Goal: Information Seeking & Learning: Find specific fact

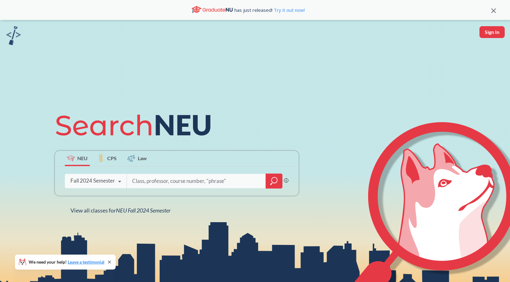
click at [94, 182] on div "Fall 2024 Semester" at bounding box center [92, 180] width 45 height 7
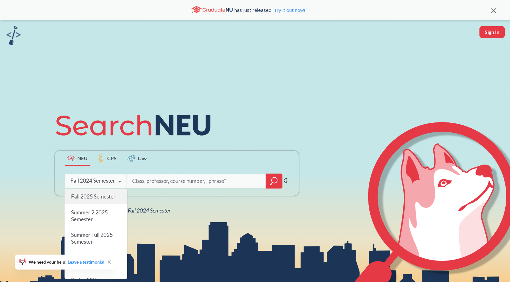
click at [86, 196] on span "Fall 2025 Semester" at bounding box center [93, 196] width 45 height 7
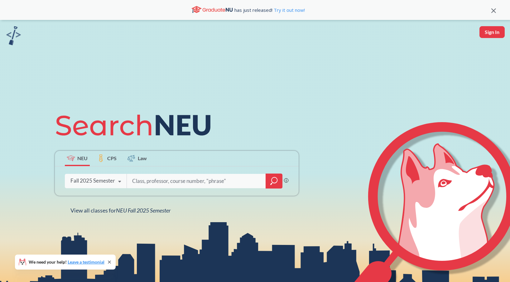
click at [157, 186] on input "search" at bounding box center [197, 181] width 130 height 13
type input "cs 5200"
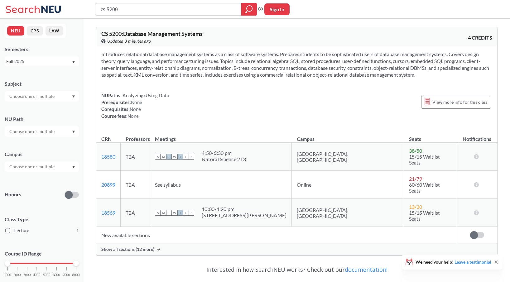
click at [149, 247] on span "Show all sections (12 more)" at bounding box center [127, 250] width 53 height 6
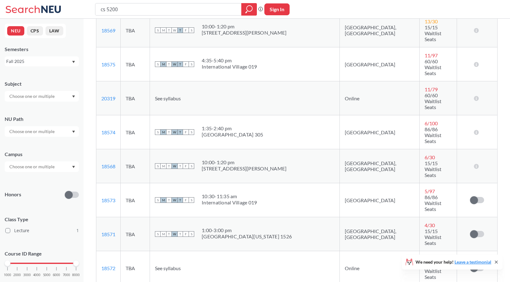
scroll to position [262, 0]
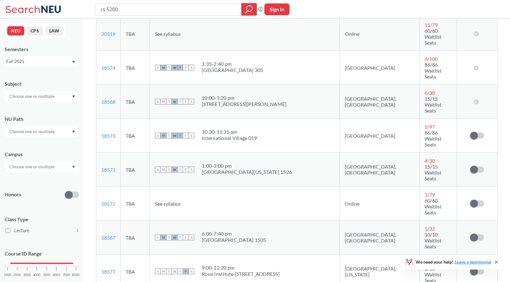
drag, startPoint x: 118, startPoint y: 202, endPoint x: 98, endPoint y: 198, distance: 20.7
copy link "18576"
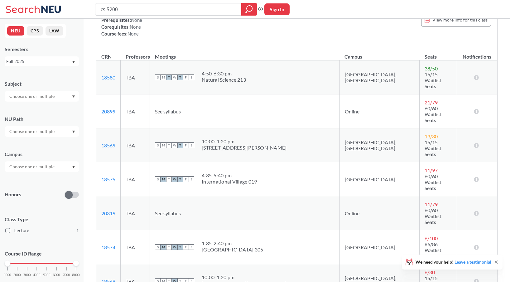
scroll to position [83, 0]
drag, startPoint x: 118, startPoint y: 95, endPoint x: 99, endPoint y: 94, distance: 19.0
click at [99, 94] on td "20899 View this section on Banner." at bounding box center [108, 111] width 24 height 34
copy link "20899"
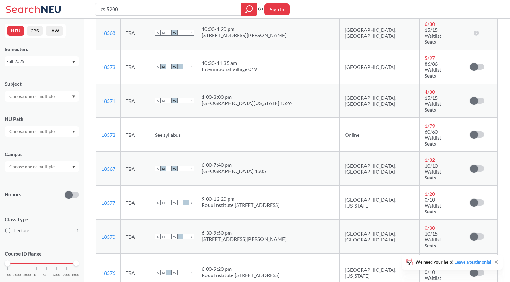
scroll to position [335, 0]
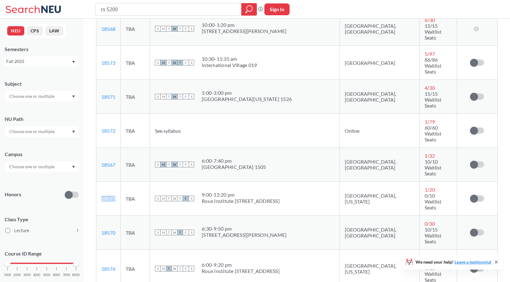
drag, startPoint x: 117, startPoint y: 77, endPoint x: 99, endPoint y: 76, distance: 18.1
click at [99, 182] on td "18577 View this section on Banner." at bounding box center [108, 199] width 24 height 34
copy link "18577"
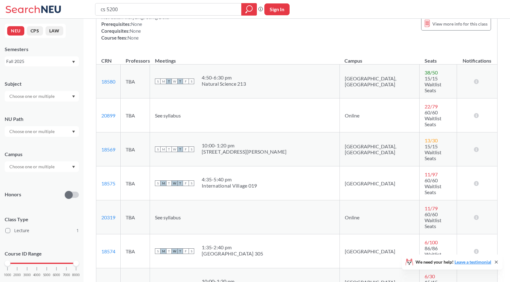
scroll to position [96, 0]
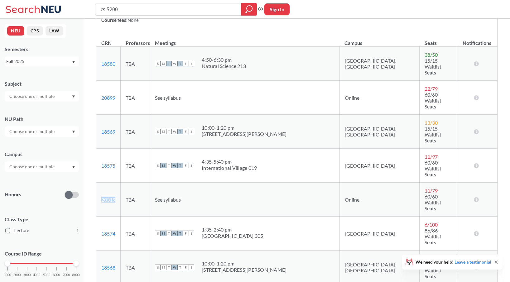
drag, startPoint x: 119, startPoint y: 152, endPoint x: 101, endPoint y: 149, distance: 18.7
click at [101, 183] on td "20319 View this section on Banner." at bounding box center [108, 200] width 24 height 34
copy link "20319"
